Goal: Check status: Check status

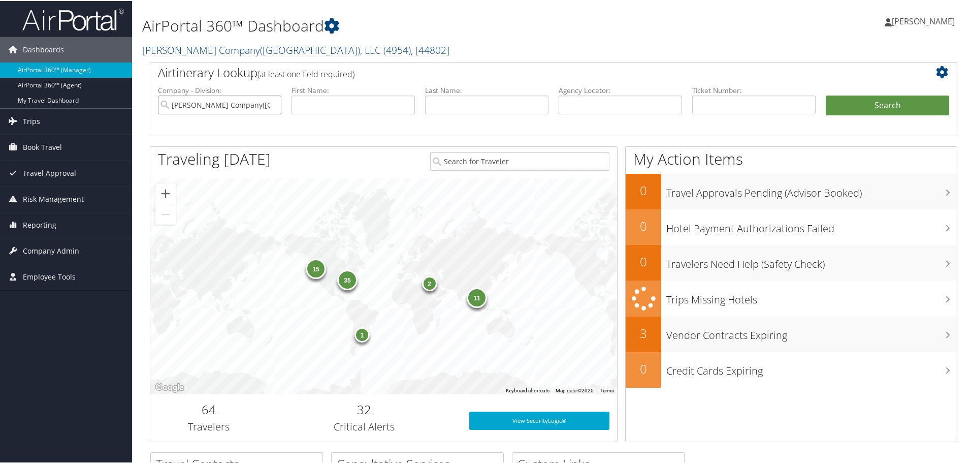
click at [189, 111] on input "Nielsen Company(US), LLC" at bounding box center [219, 103] width 123 height 19
click at [189, 126] on div "PulteGroup Inc. (2260)" at bounding box center [219, 123] width 119 height 10
type input "PulteGroup Inc."
click at [44, 251] on span "Company Admin" at bounding box center [51, 249] width 56 height 25
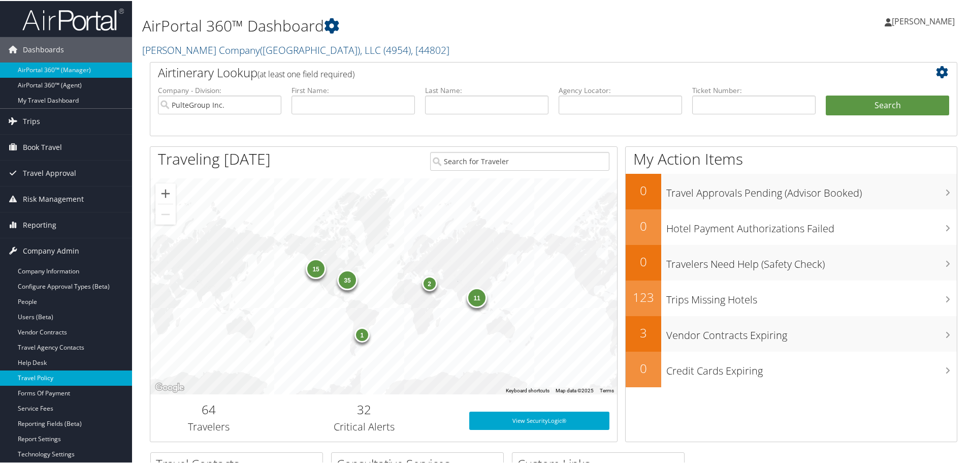
click at [40, 371] on link "Travel Policy" at bounding box center [66, 376] width 132 height 15
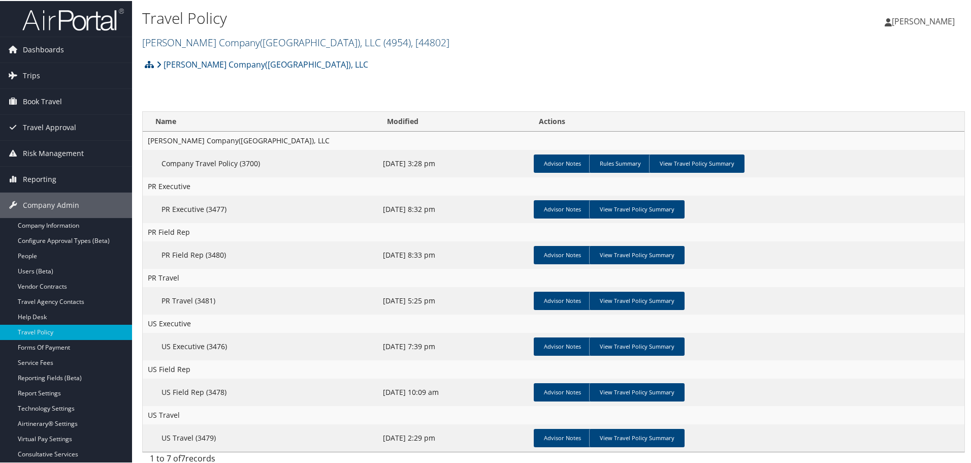
click at [190, 42] on link "Nielsen Company(US), LLC ( 4954 ) , [ 44802 ]" at bounding box center [295, 42] width 307 height 14
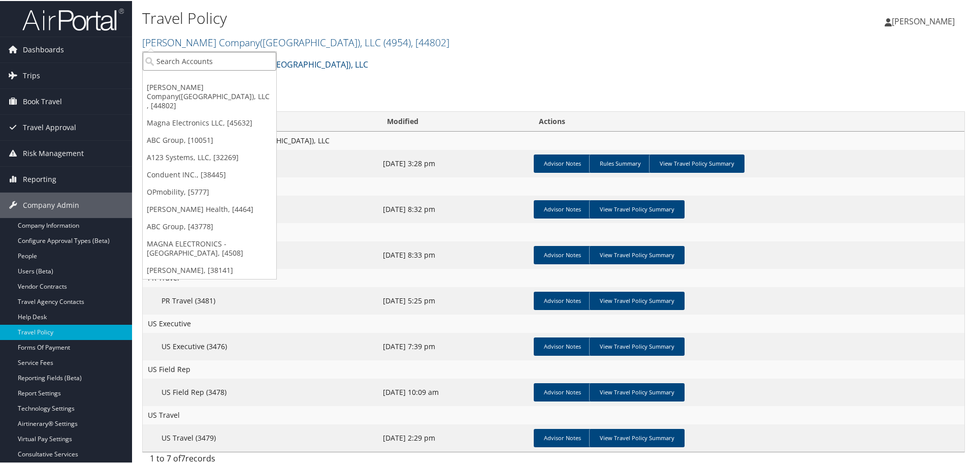
click at [172, 63] on input "search" at bounding box center [210, 60] width 134 height 19
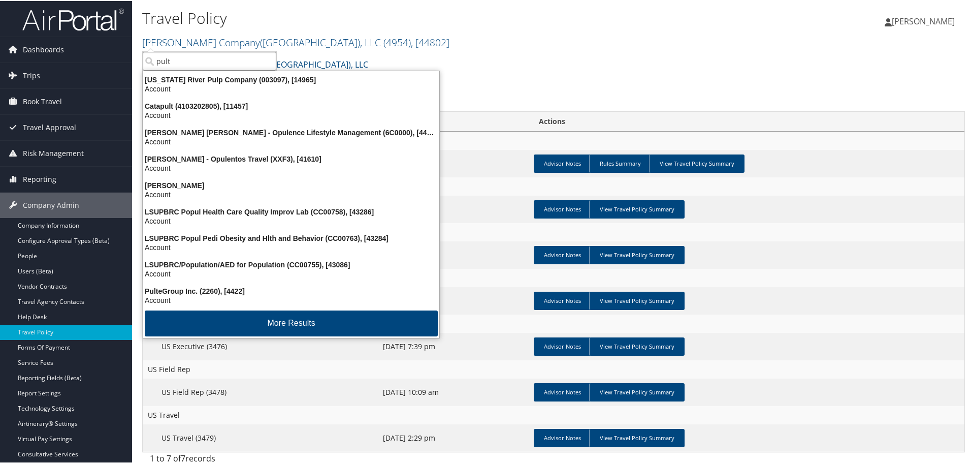
type input "pulte"
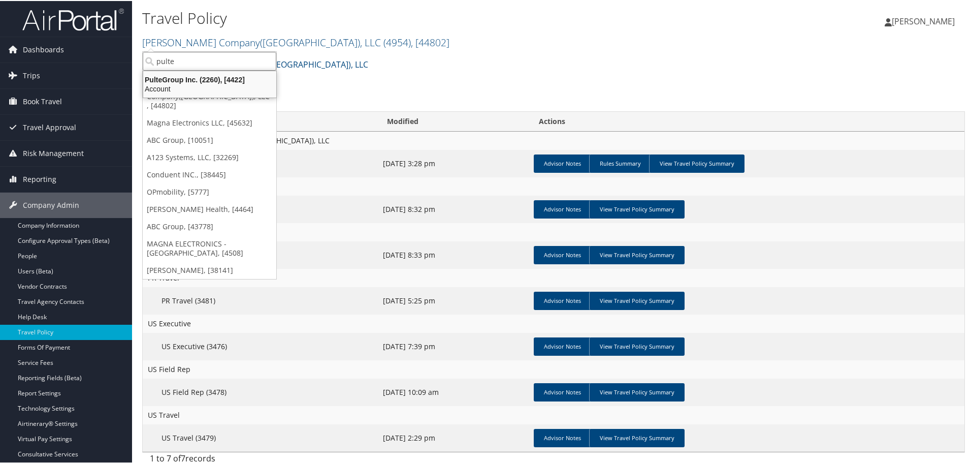
click at [172, 84] on div "Account" at bounding box center [209, 87] width 145 height 9
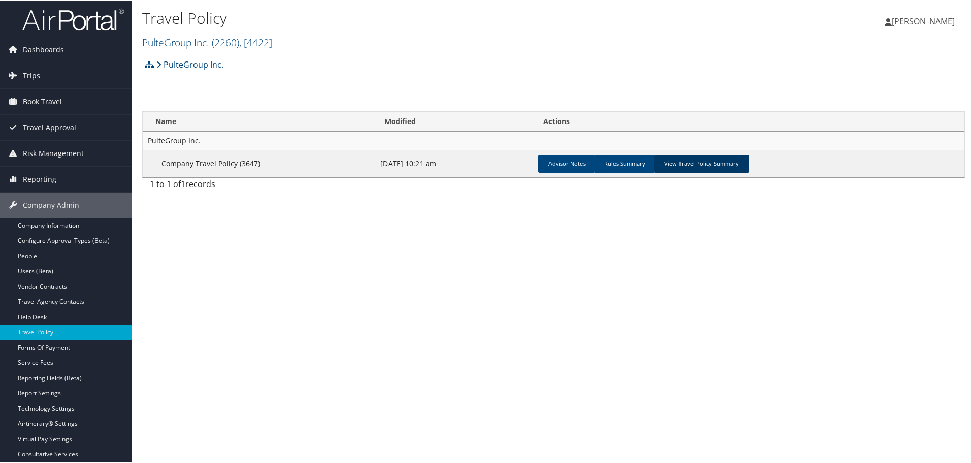
click at [694, 168] on link "View Travel Policy Summary" at bounding box center [701, 162] width 95 height 18
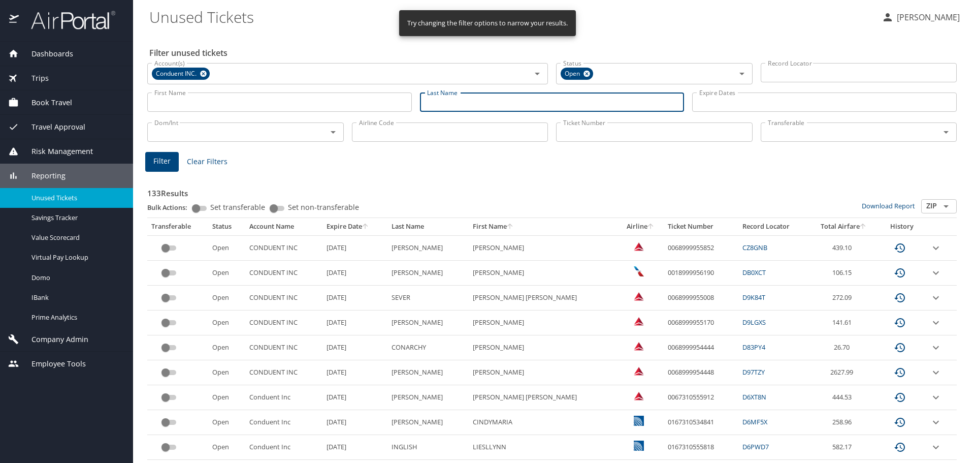
click at [432, 106] on input "Last Name" at bounding box center [552, 101] width 265 height 19
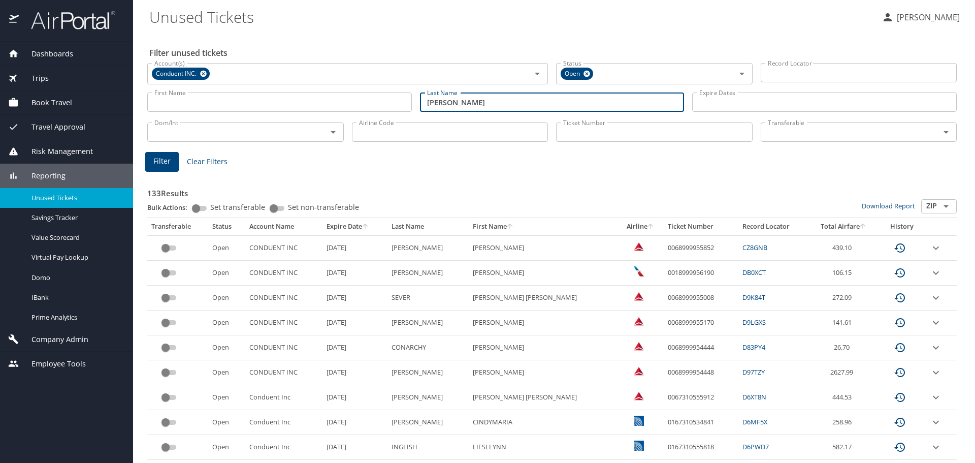
type input "appleby"
click at [161, 160] on span "Filter" at bounding box center [161, 161] width 17 height 13
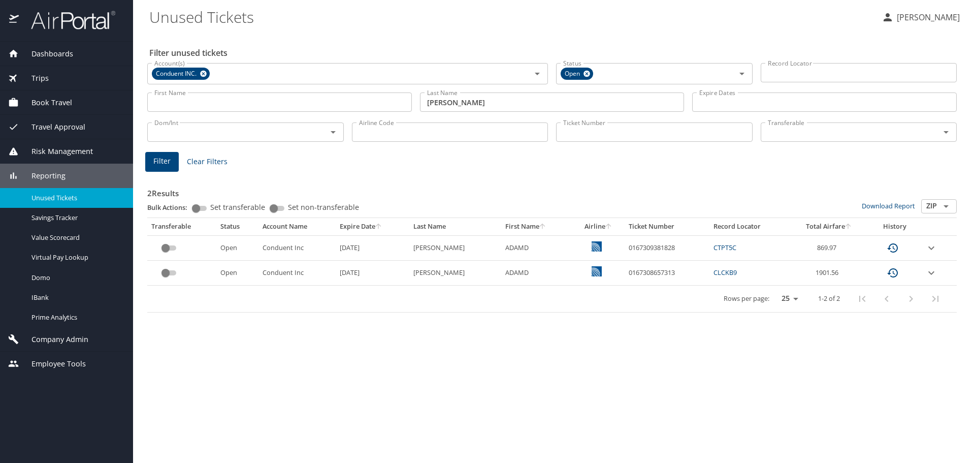
click at [926, 247] on icon "expand row" at bounding box center [931, 248] width 12 height 12
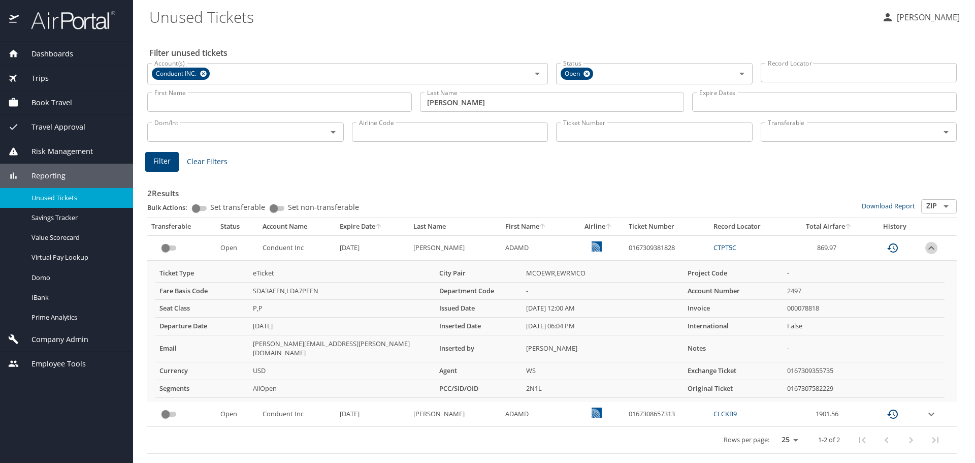
click at [930, 244] on icon "expand row" at bounding box center [931, 248] width 12 height 12
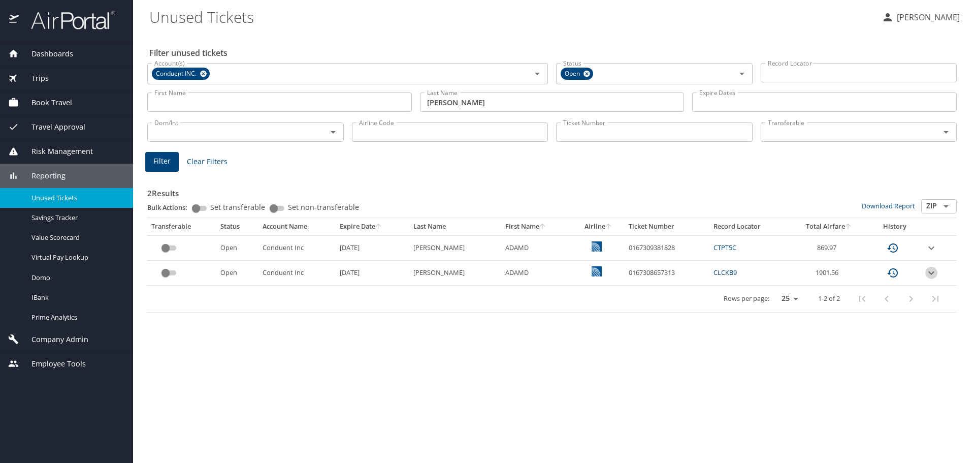
click at [930, 268] on icon "expand row" at bounding box center [931, 273] width 12 height 12
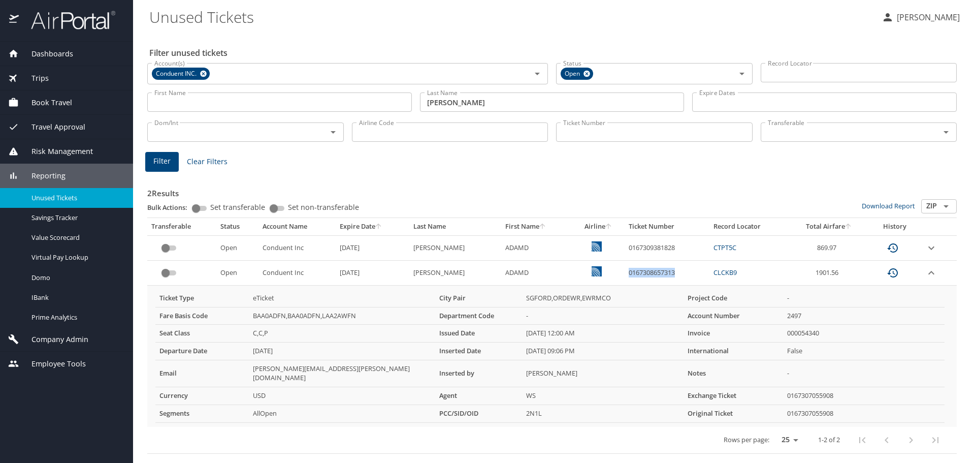
drag, startPoint x: 665, startPoint y: 274, endPoint x: 614, endPoint y: 275, distance: 50.8
click at [625, 275] on td "0167308657313" at bounding box center [667, 273] width 85 height 25
copy td "0167308657313"
click at [650, 246] on td "0167309381828" at bounding box center [667, 247] width 85 height 25
drag, startPoint x: 664, startPoint y: 247, endPoint x: 617, endPoint y: 245, distance: 47.3
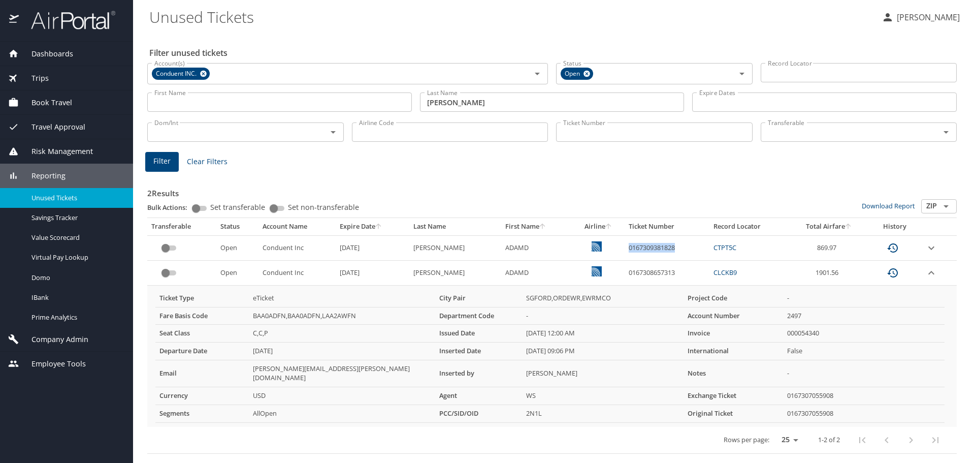
click at [625, 245] on td "0167309381828" at bounding box center [667, 247] width 85 height 25
copy td "0167309381828"
